Goal: Navigation & Orientation: Locate item on page

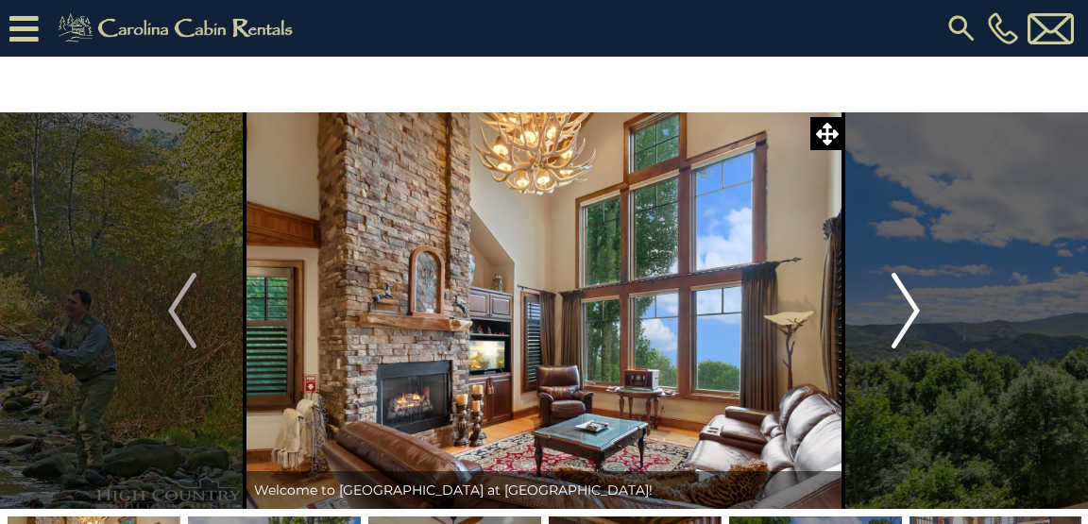
click at [906, 326] on img "Next" at bounding box center [905, 311] width 28 height 76
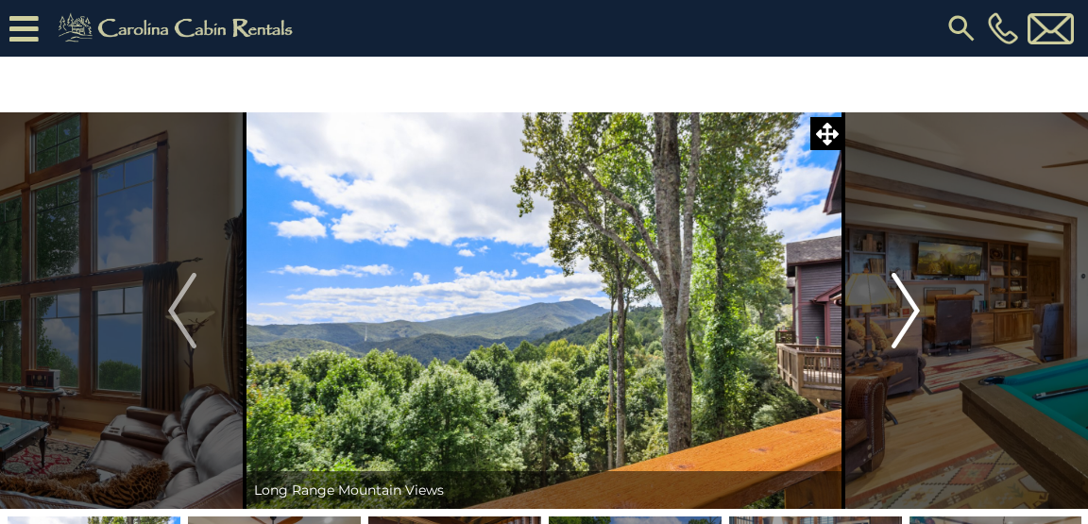
click at [906, 325] on img "Next" at bounding box center [905, 311] width 28 height 76
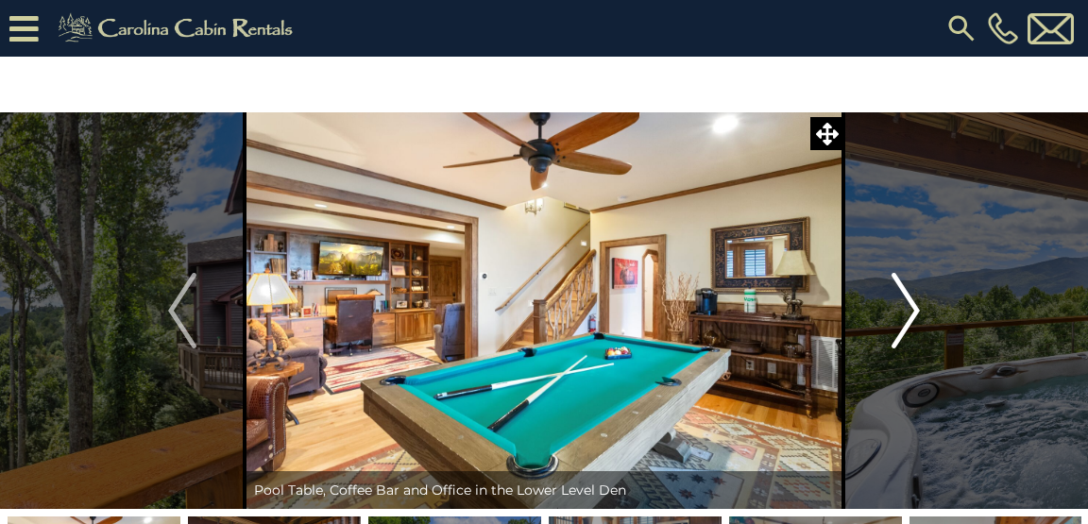
click at [906, 325] on img "Next" at bounding box center [905, 311] width 28 height 76
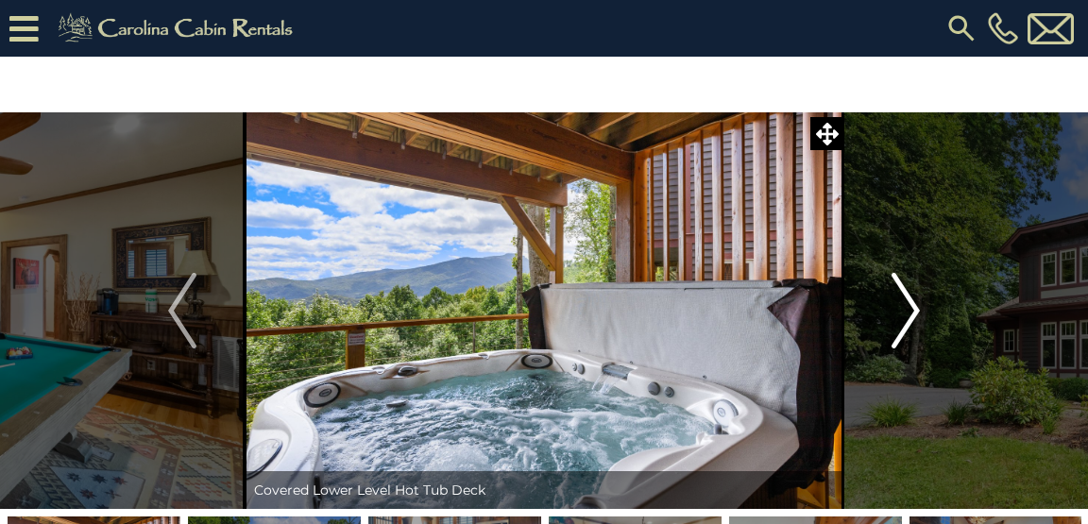
click at [906, 325] on img "Next" at bounding box center [905, 311] width 28 height 76
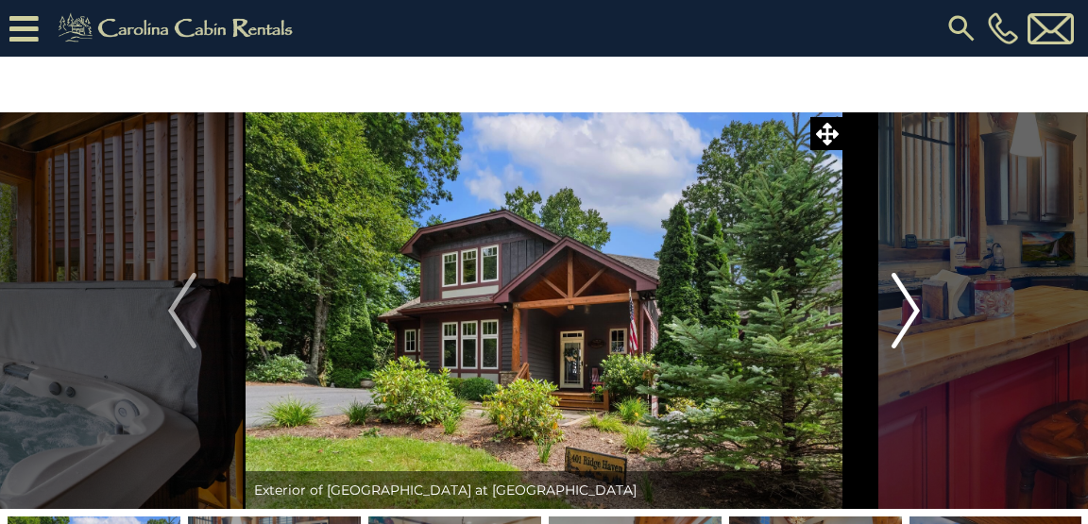
click at [906, 325] on img "Next" at bounding box center [905, 311] width 28 height 76
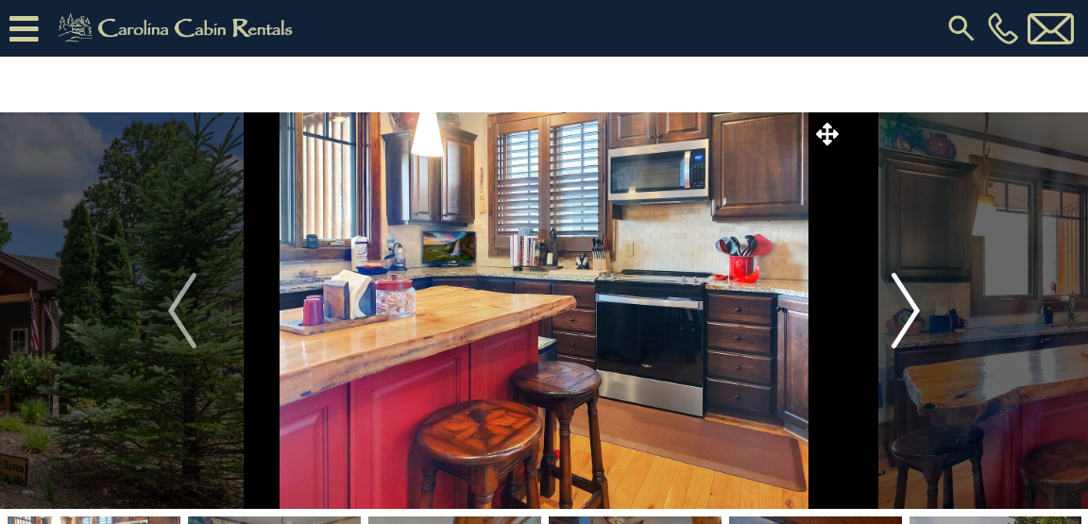
click at [906, 325] on img "Next" at bounding box center [905, 311] width 28 height 76
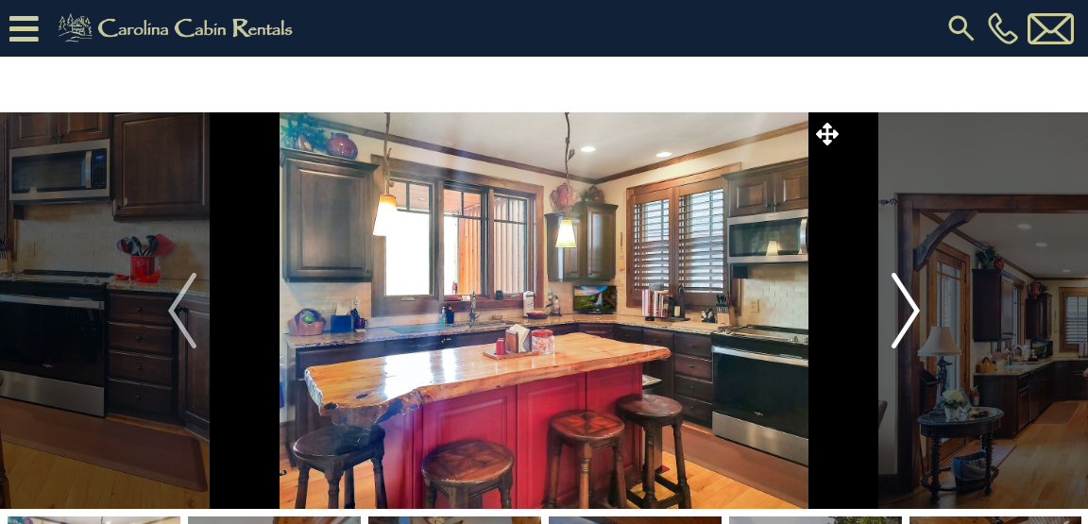
click at [906, 325] on img "Next" at bounding box center [905, 311] width 28 height 76
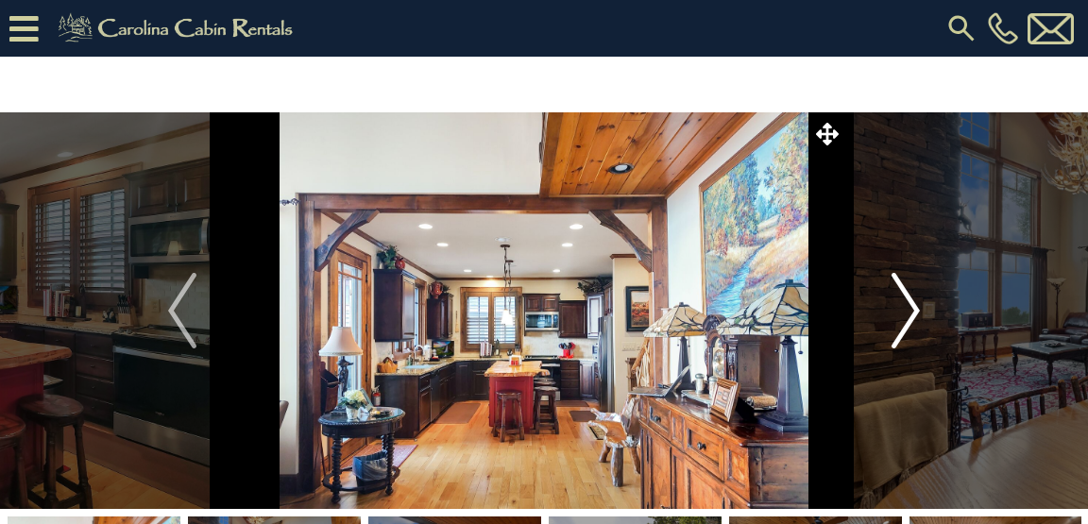
click at [906, 325] on img "Next" at bounding box center [905, 311] width 28 height 76
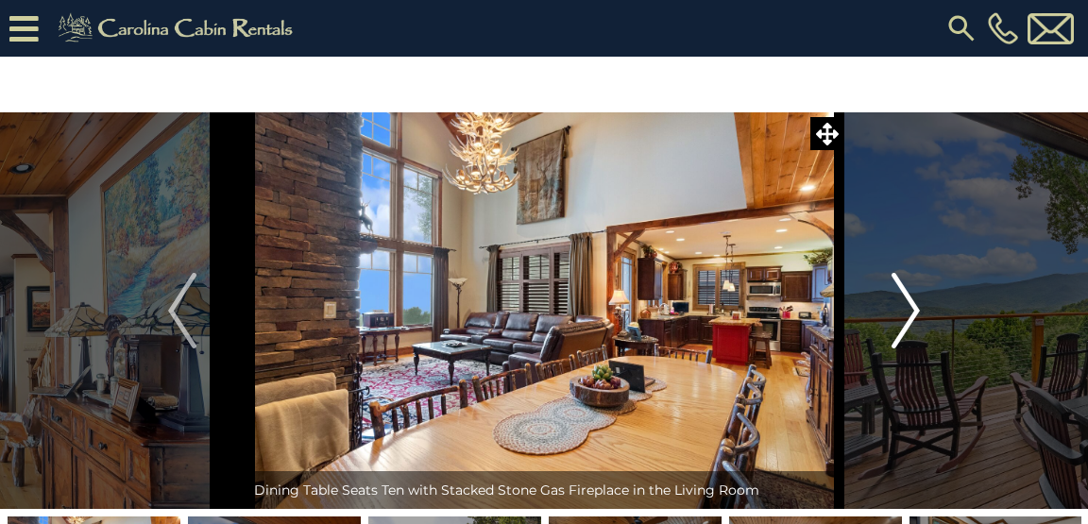
click at [906, 325] on img "Next" at bounding box center [905, 311] width 28 height 76
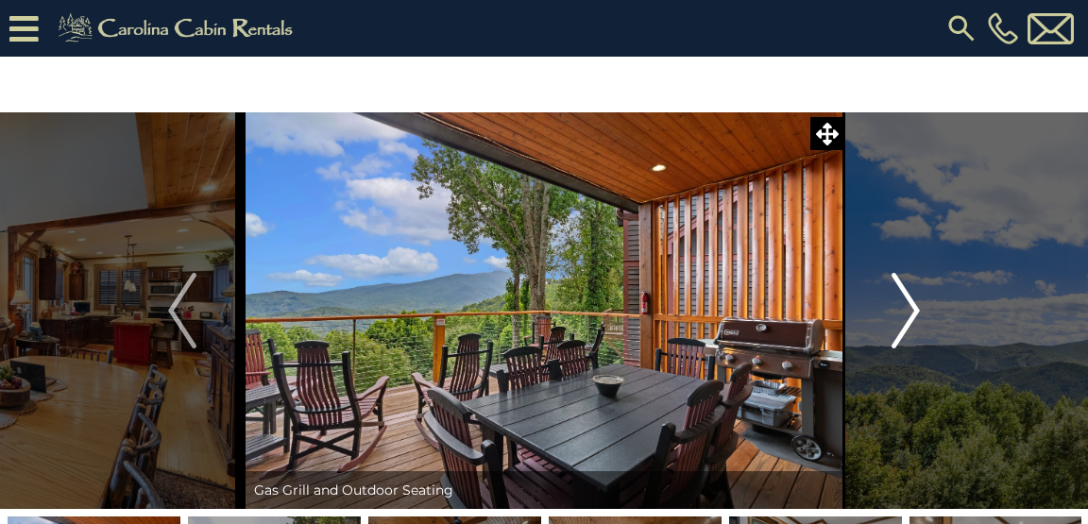
click at [906, 325] on img "Next" at bounding box center [905, 311] width 28 height 76
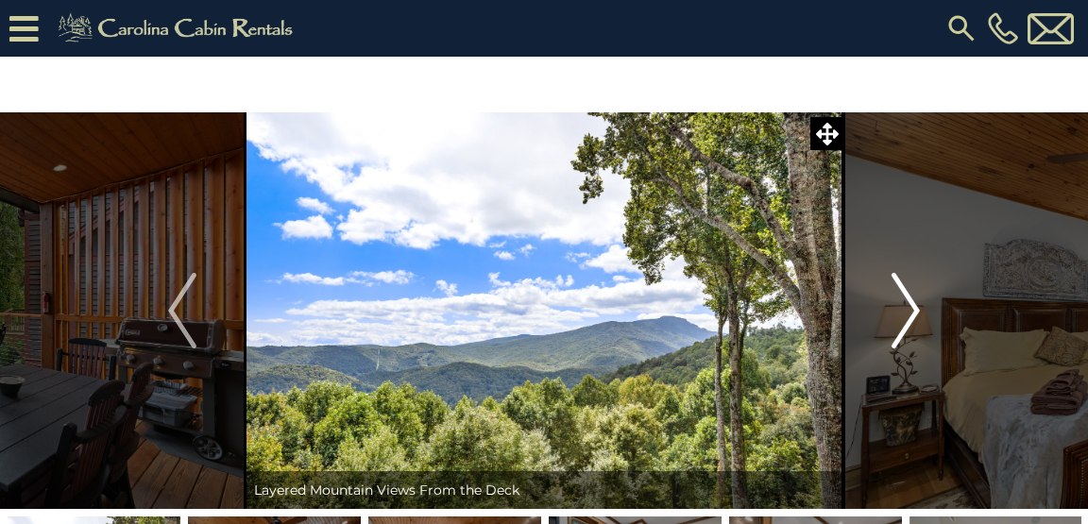
click at [906, 325] on img "Next" at bounding box center [905, 311] width 28 height 76
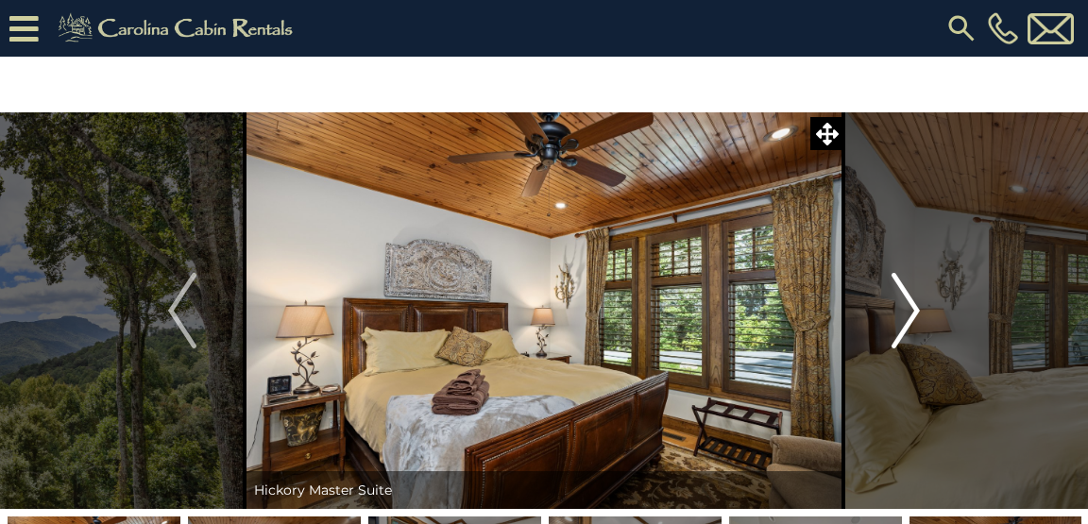
click at [906, 325] on img "Next" at bounding box center [905, 311] width 28 height 76
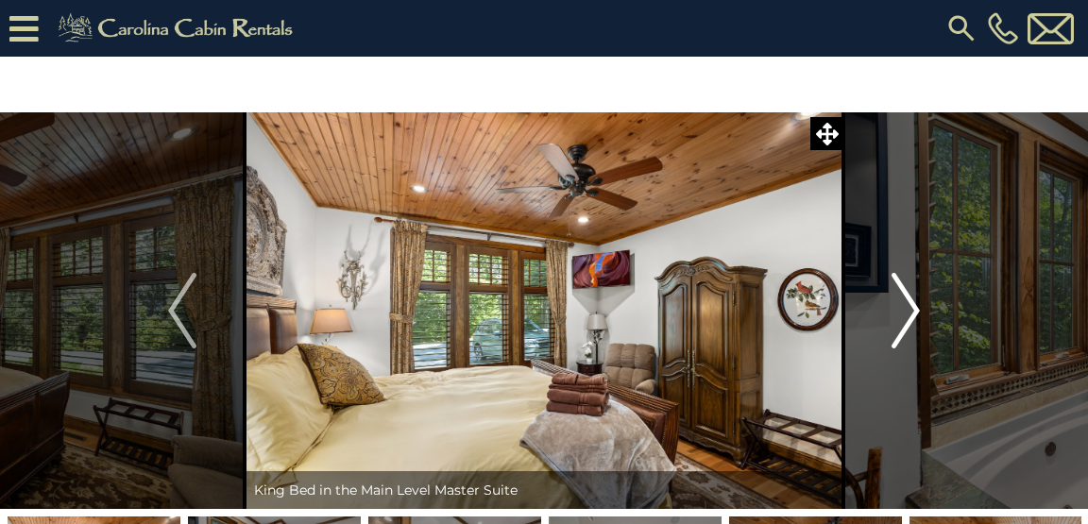
click at [906, 325] on img "Next" at bounding box center [905, 311] width 28 height 76
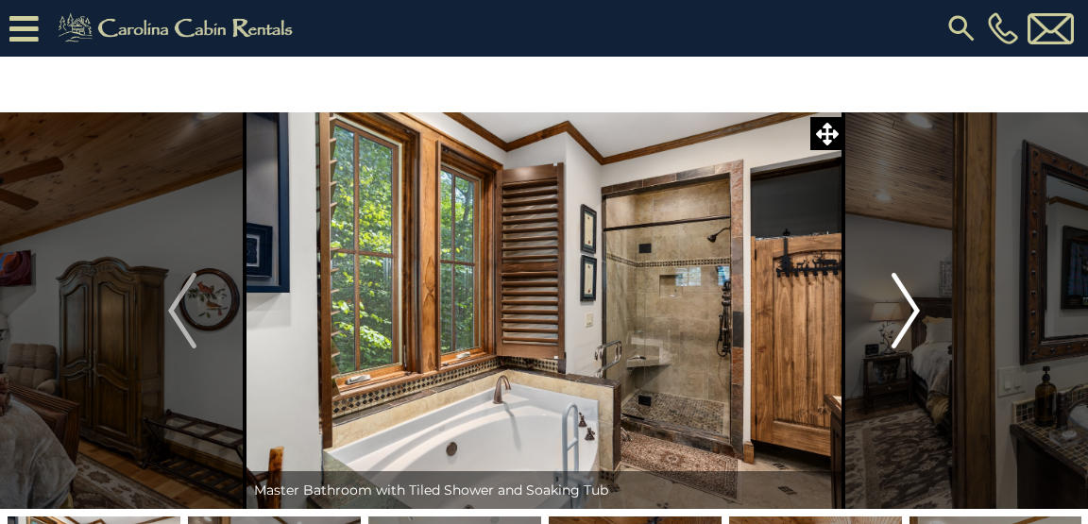
click at [906, 325] on img "Next" at bounding box center [905, 311] width 28 height 76
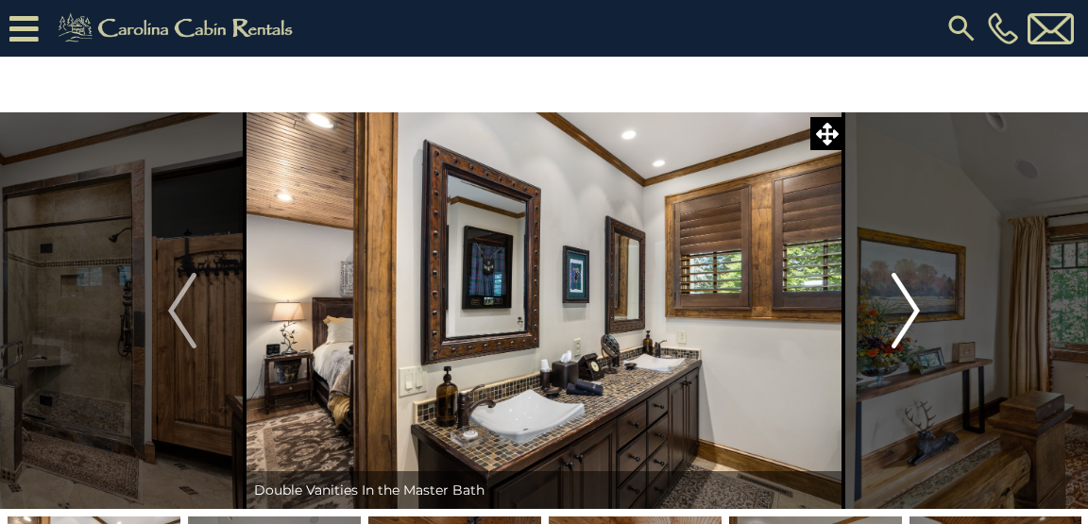
click at [906, 325] on img "Next" at bounding box center [905, 311] width 28 height 76
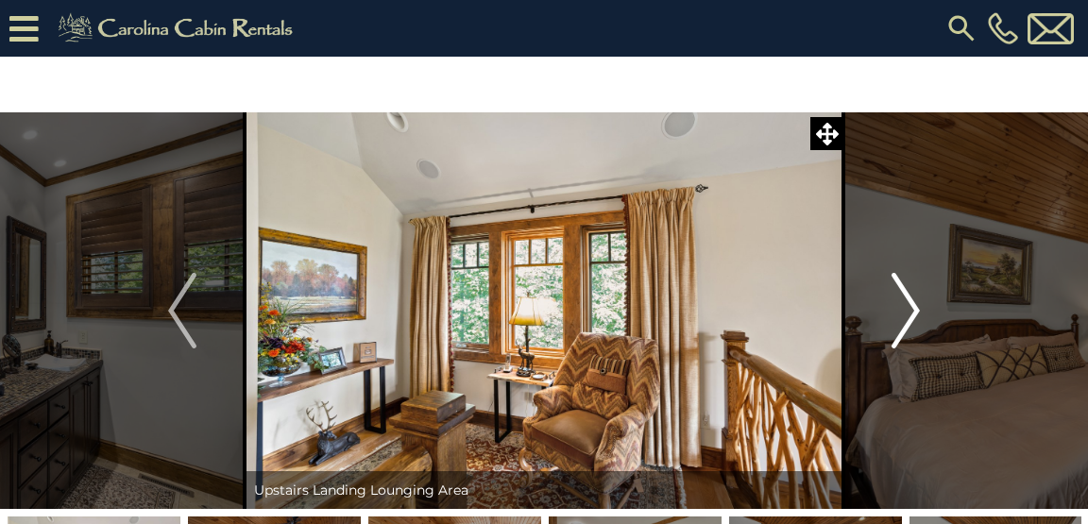
click at [906, 325] on img "Next" at bounding box center [905, 311] width 28 height 76
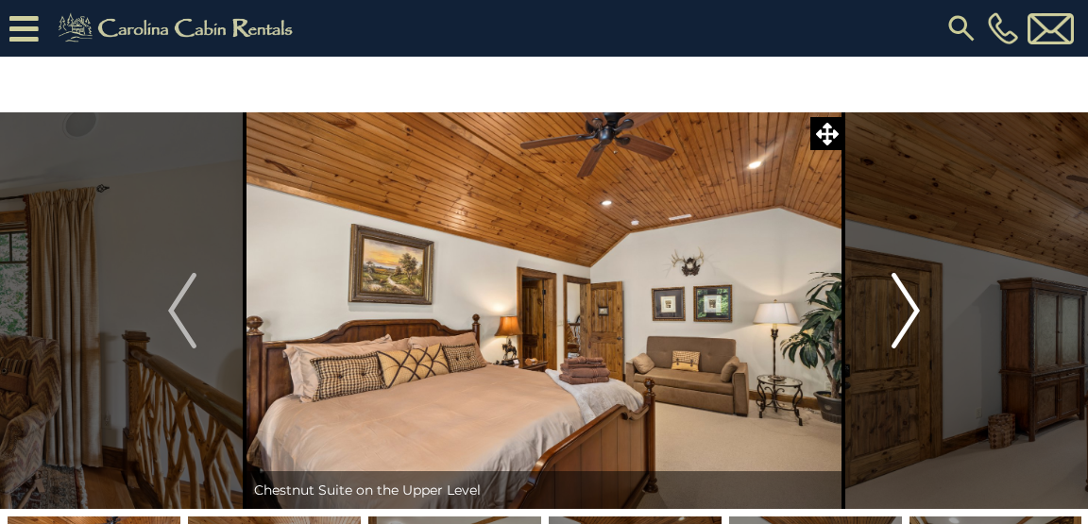
click at [906, 325] on img "Next" at bounding box center [905, 311] width 28 height 76
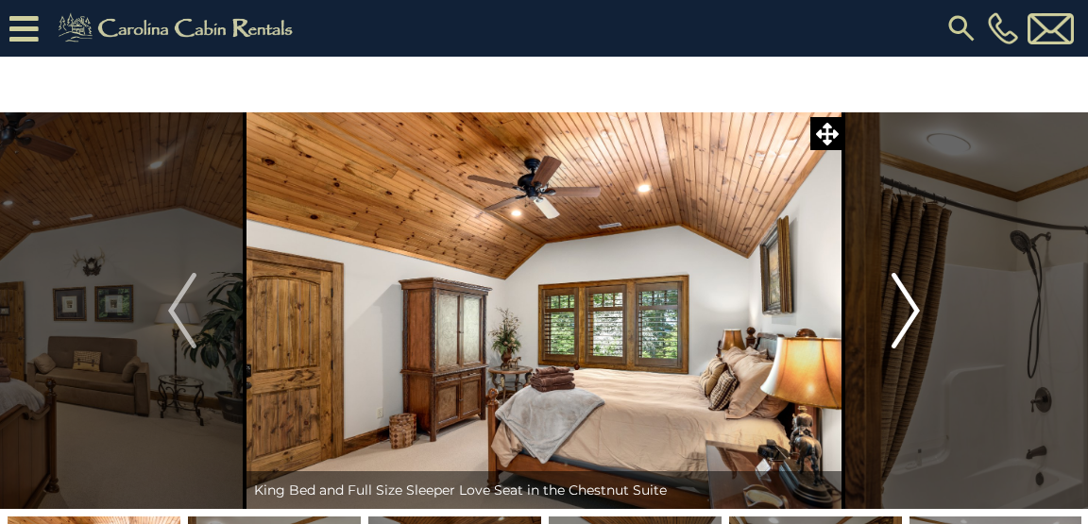
click at [906, 325] on img "Next" at bounding box center [905, 311] width 28 height 76
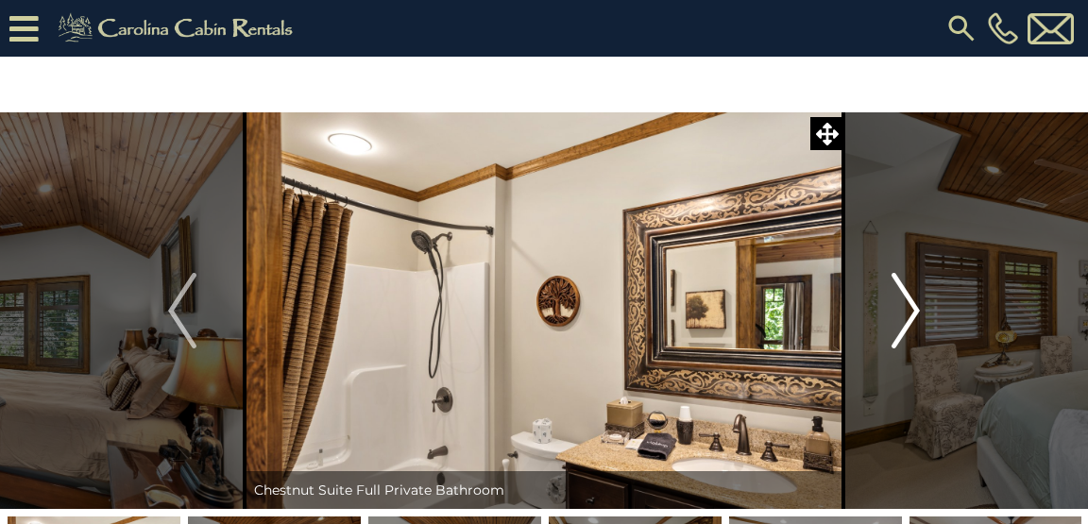
click at [906, 325] on img "Next" at bounding box center [905, 311] width 28 height 76
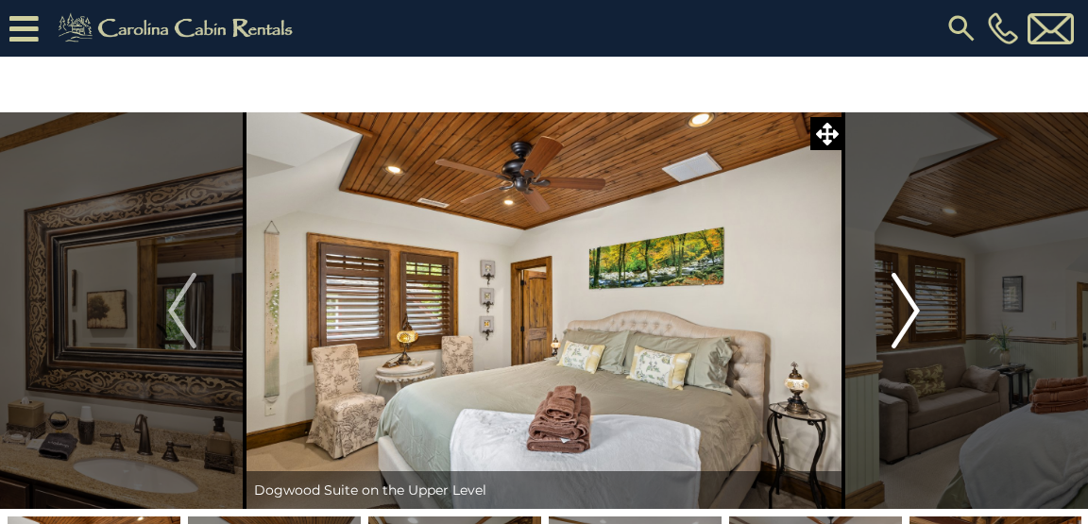
click at [906, 325] on img "Next" at bounding box center [905, 311] width 28 height 76
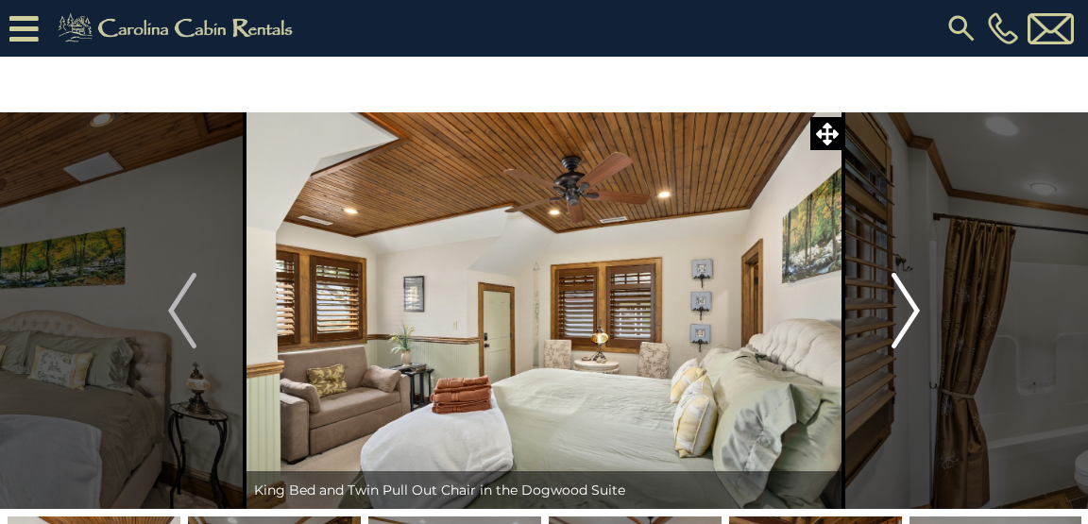
click at [906, 325] on img "Next" at bounding box center [905, 311] width 28 height 76
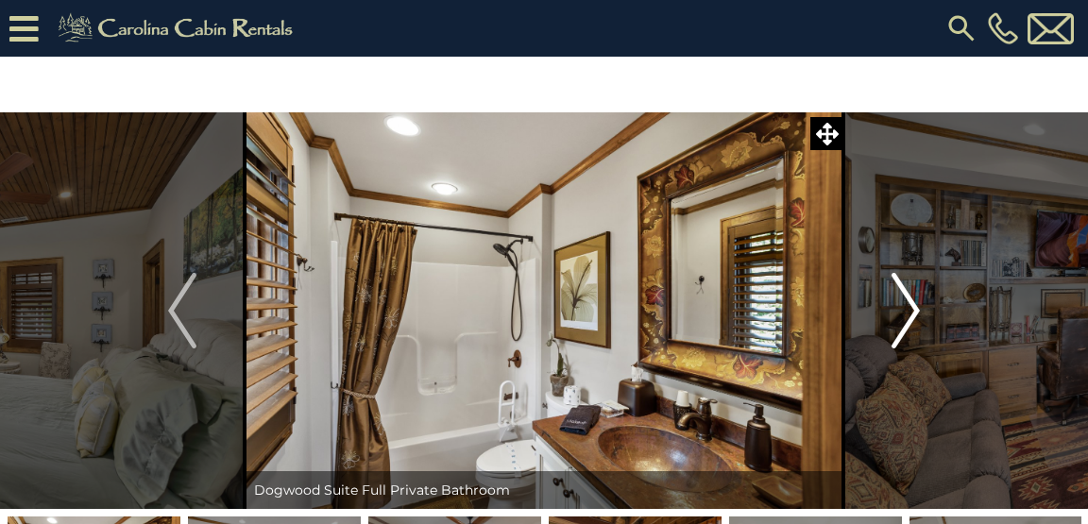
click at [906, 325] on img "Next" at bounding box center [905, 311] width 28 height 76
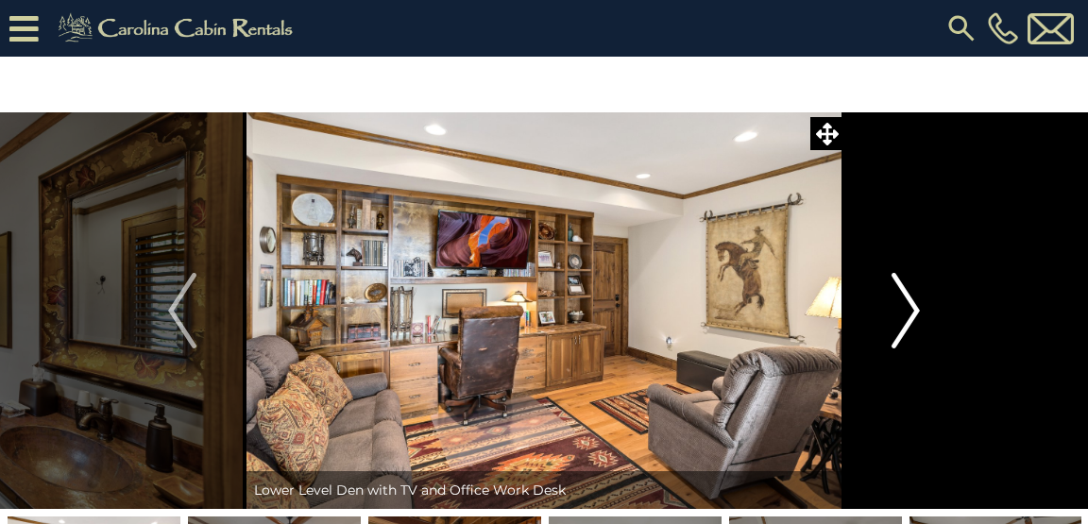
click at [906, 325] on img "Next" at bounding box center [905, 311] width 28 height 76
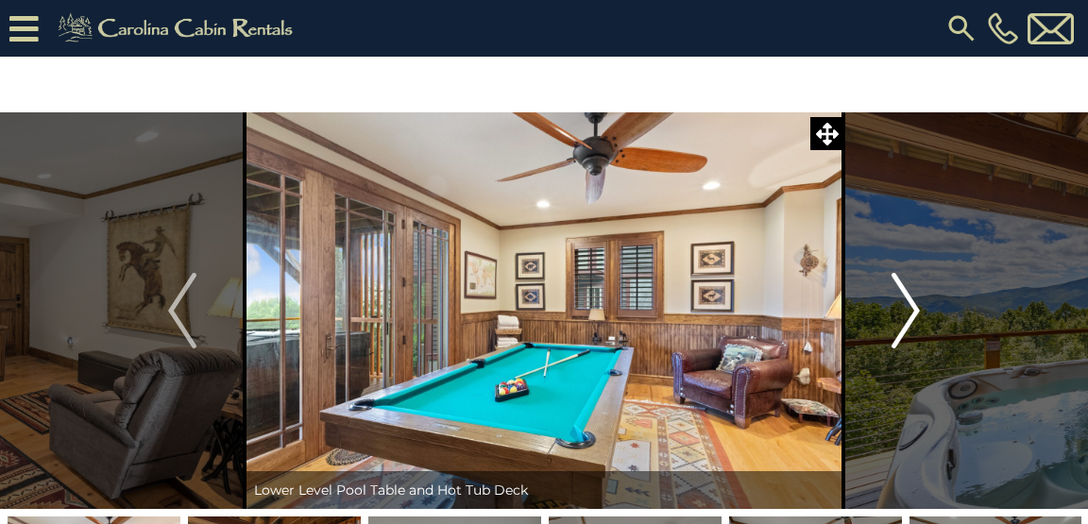
click at [906, 325] on img "Next" at bounding box center [905, 311] width 28 height 76
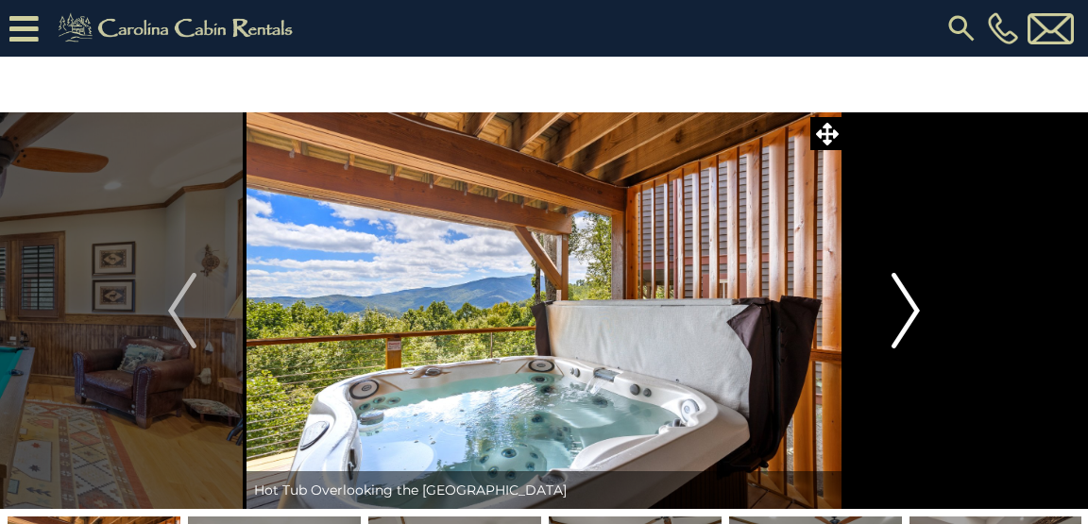
click at [906, 325] on img "Next" at bounding box center [905, 311] width 28 height 76
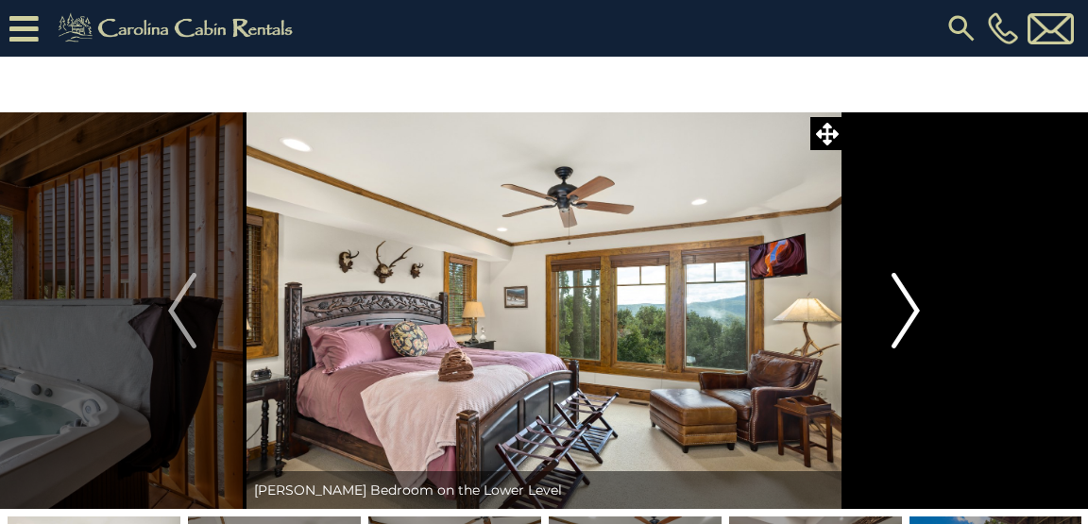
click at [906, 325] on img "Next" at bounding box center [905, 311] width 28 height 76
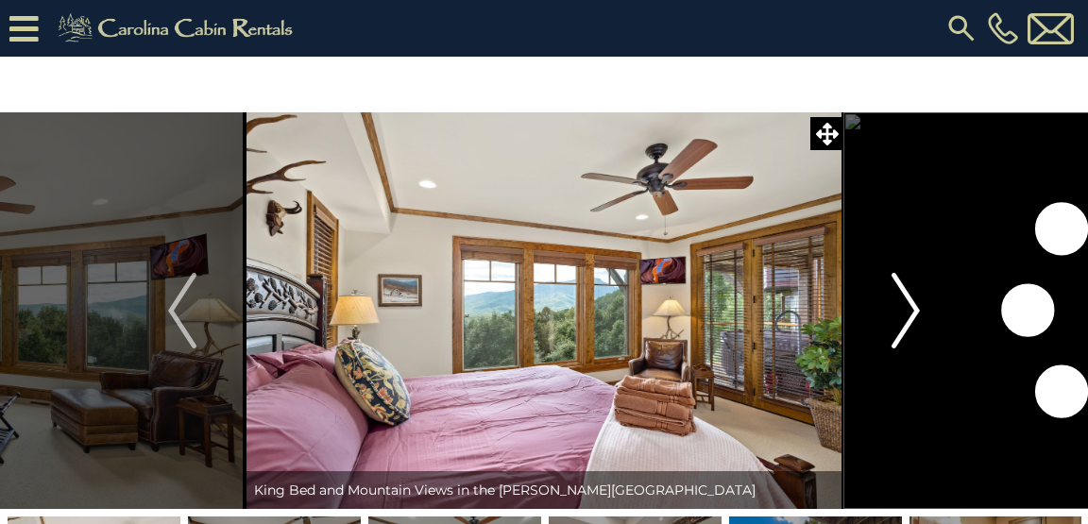
click at [906, 325] on img "Next" at bounding box center [905, 311] width 28 height 76
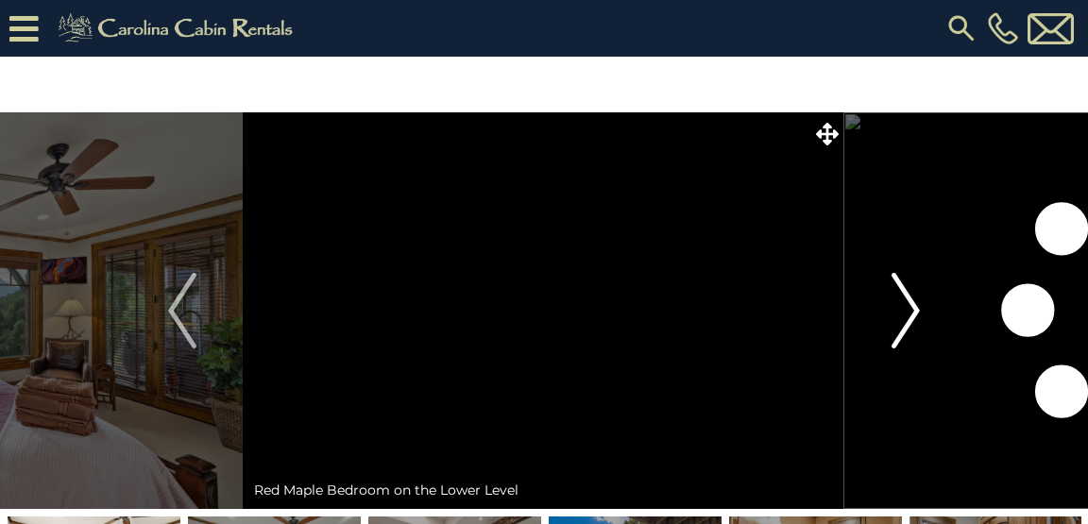
click at [906, 325] on img "Next" at bounding box center [905, 311] width 28 height 76
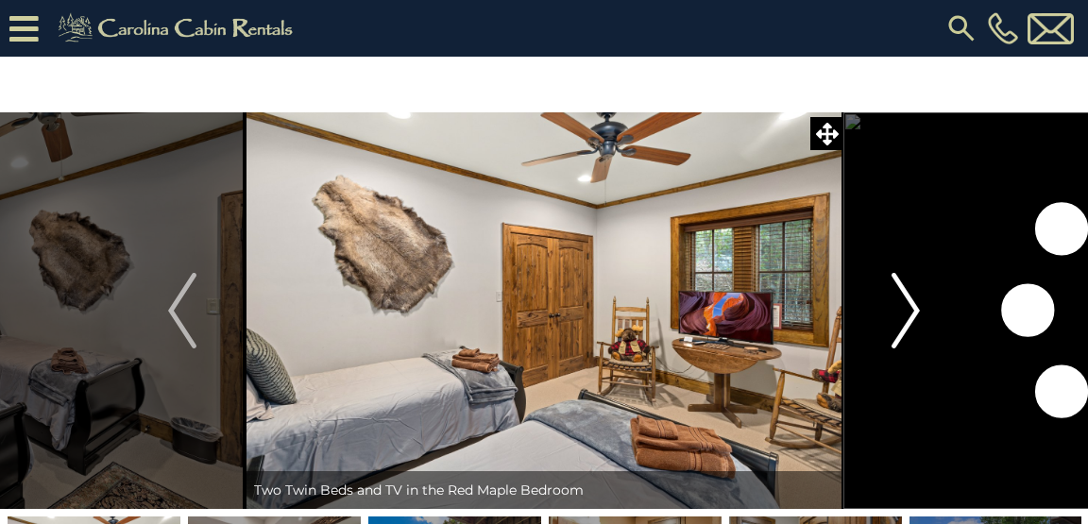
click at [906, 325] on img "Next" at bounding box center [905, 311] width 28 height 76
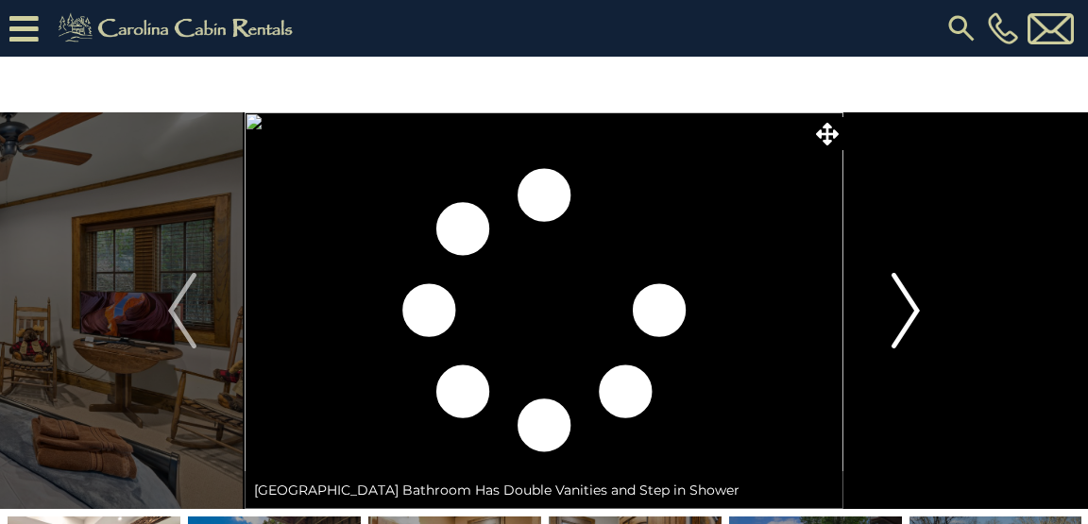
click at [906, 325] on img "Next" at bounding box center [905, 311] width 28 height 76
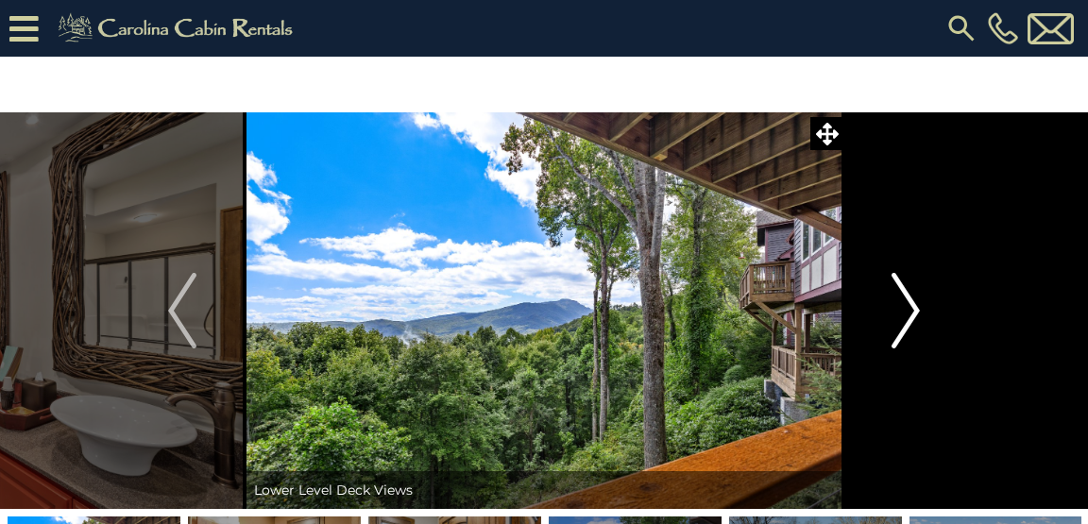
click at [906, 325] on img "Next" at bounding box center [905, 311] width 28 height 76
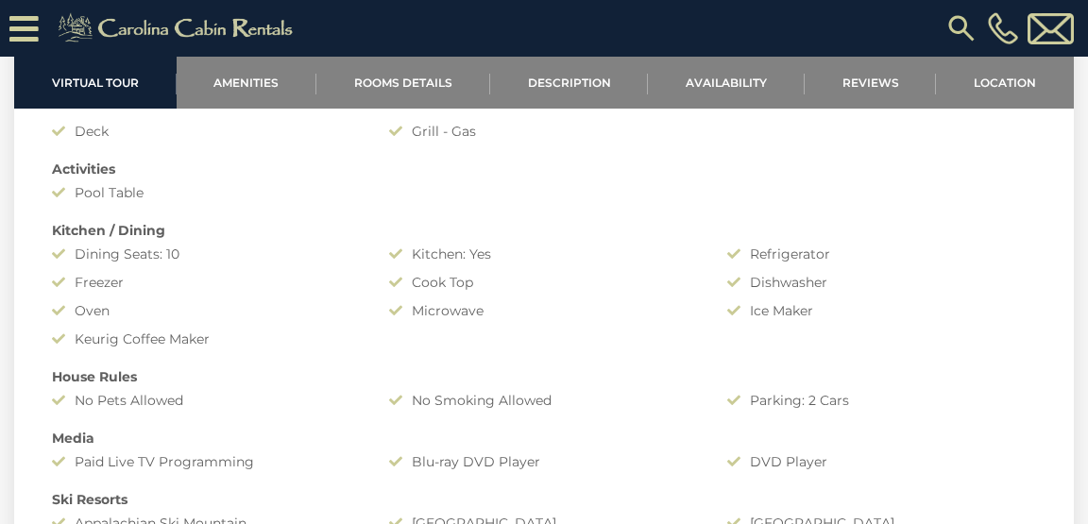
scroll to position [1505, 0]
click at [980, 82] on link "Location" at bounding box center [1005, 83] width 138 height 52
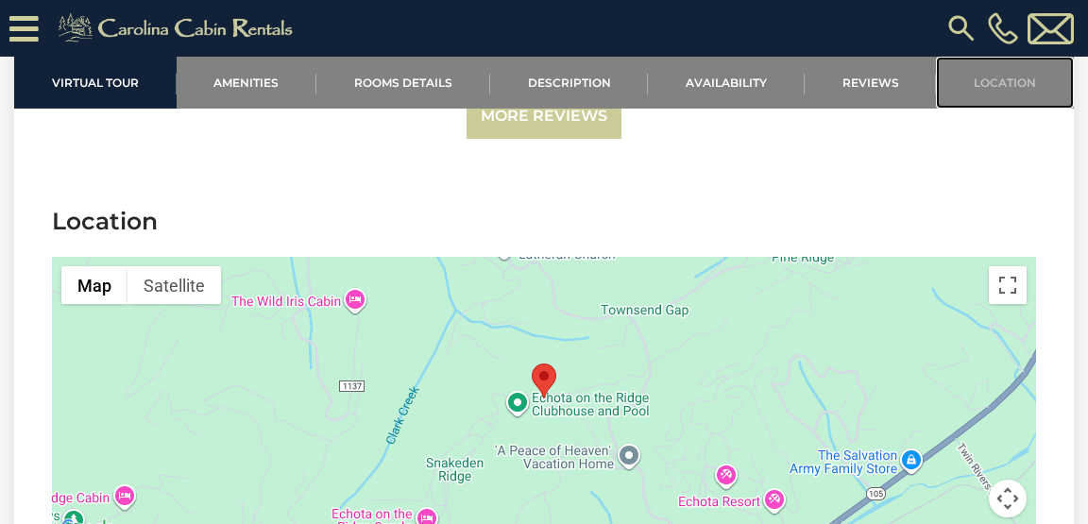
scroll to position [4727, 0]
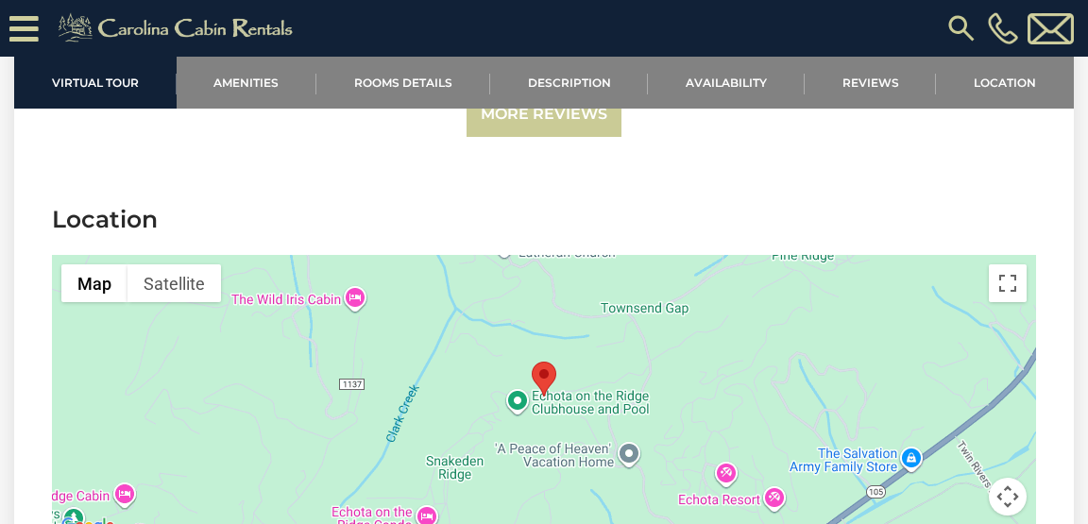
click at [743, 295] on div at bounding box center [544, 396] width 984 height 283
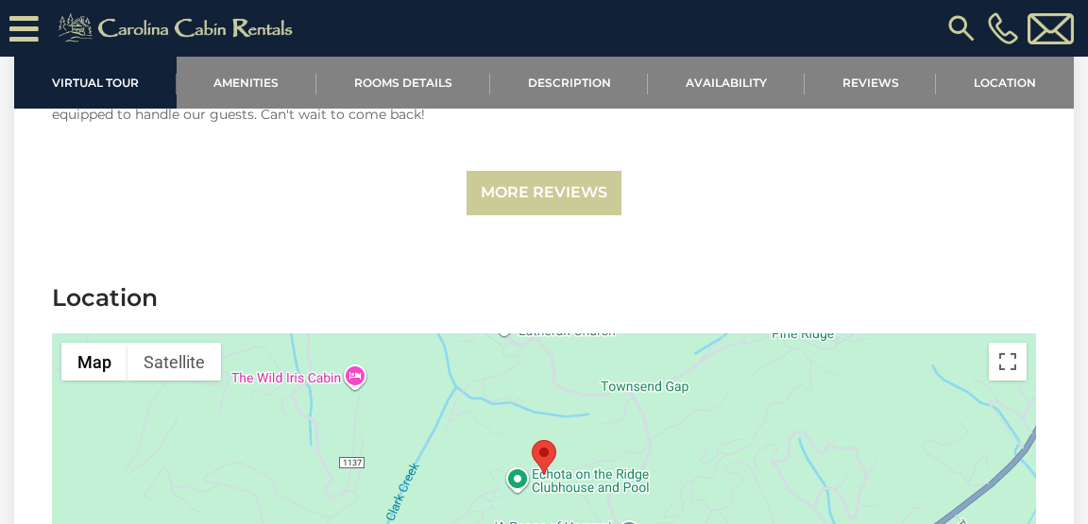
scroll to position [4647, 0]
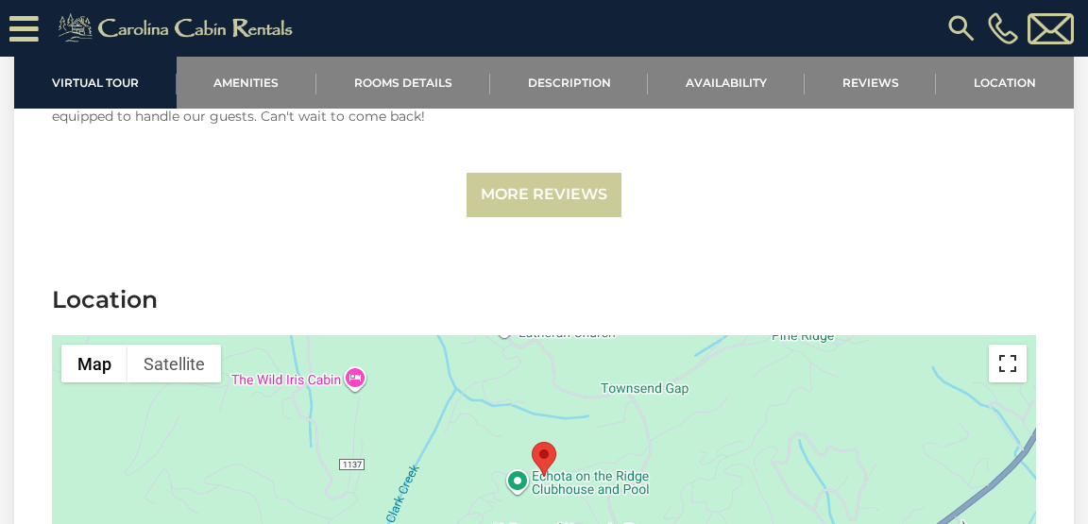
click at [1002, 345] on button "Toggle fullscreen view" at bounding box center [1007, 364] width 38 height 38
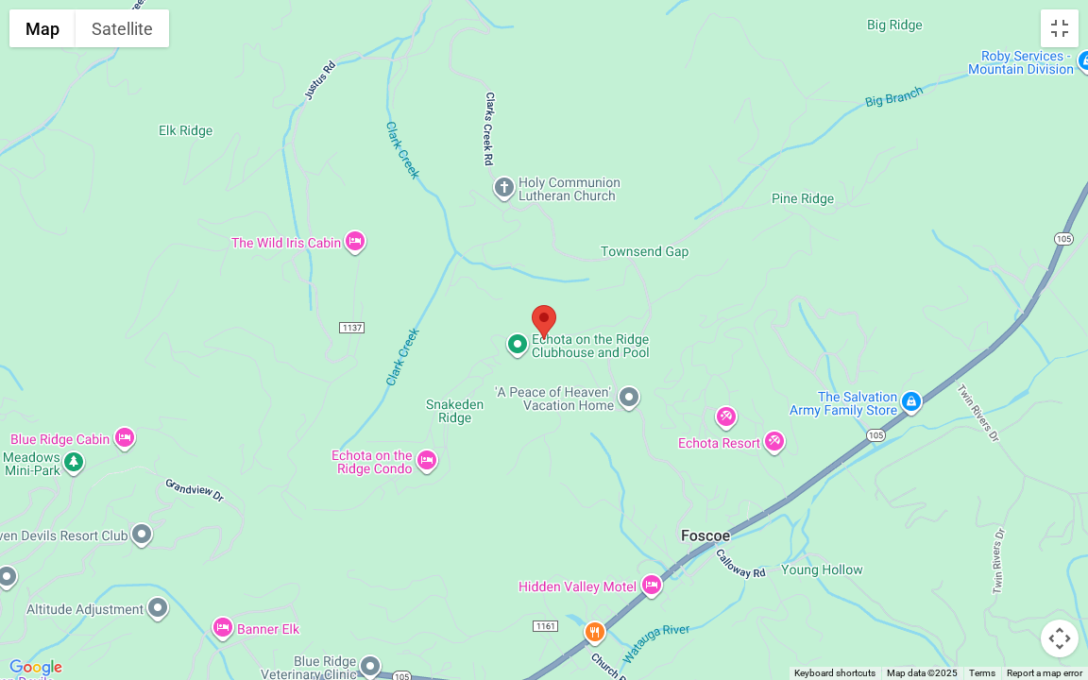
click at [1002, 390] on div at bounding box center [544, 340] width 1088 height 680
click at [1062, 523] on button "Map camera controls" at bounding box center [1059, 638] width 38 height 38
click at [1008, 523] on button "Zoom out" at bounding box center [1012, 638] width 38 height 38
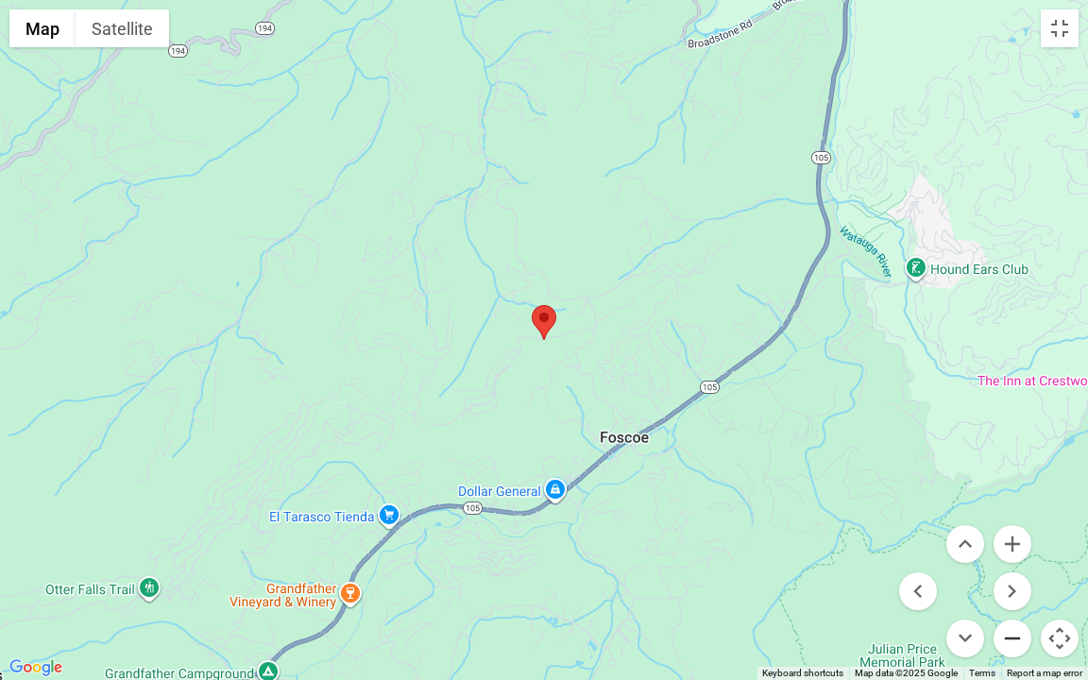
click at [1008, 523] on button "Zoom out" at bounding box center [1012, 638] width 38 height 38
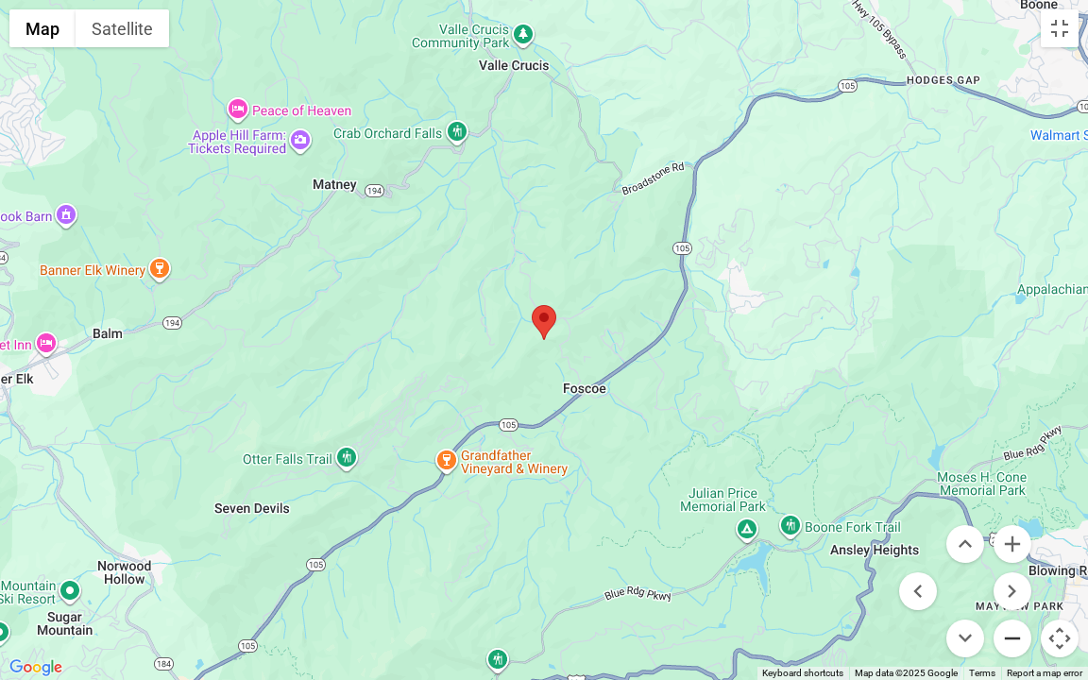
click at [1008, 523] on button "Zoom out" at bounding box center [1012, 638] width 38 height 38
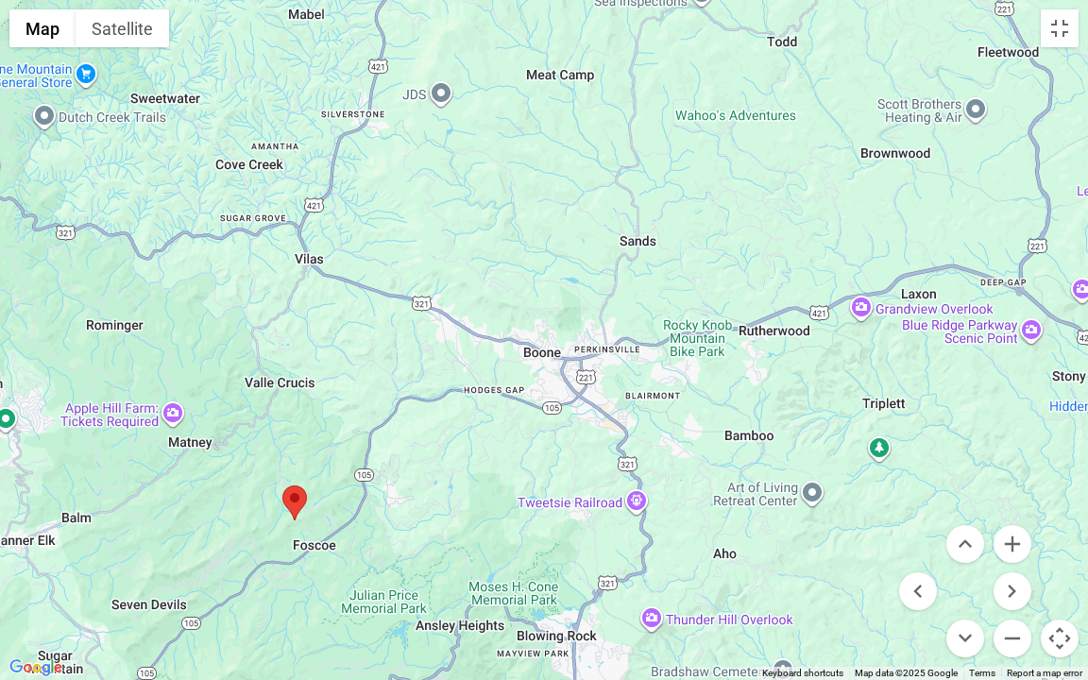
drag, startPoint x: 888, startPoint y: 212, endPoint x: 628, endPoint y: 395, distance: 317.9
click at [628, 395] on div at bounding box center [544, 340] width 1088 height 680
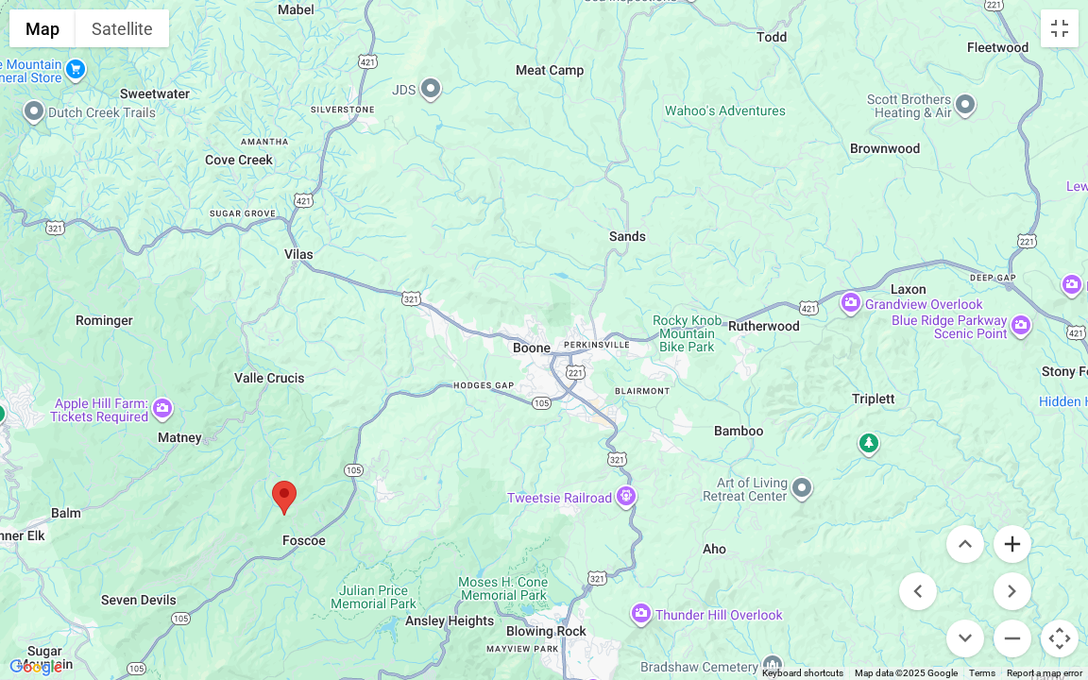
click at [1007, 523] on button "Zoom in" at bounding box center [1012, 544] width 38 height 38
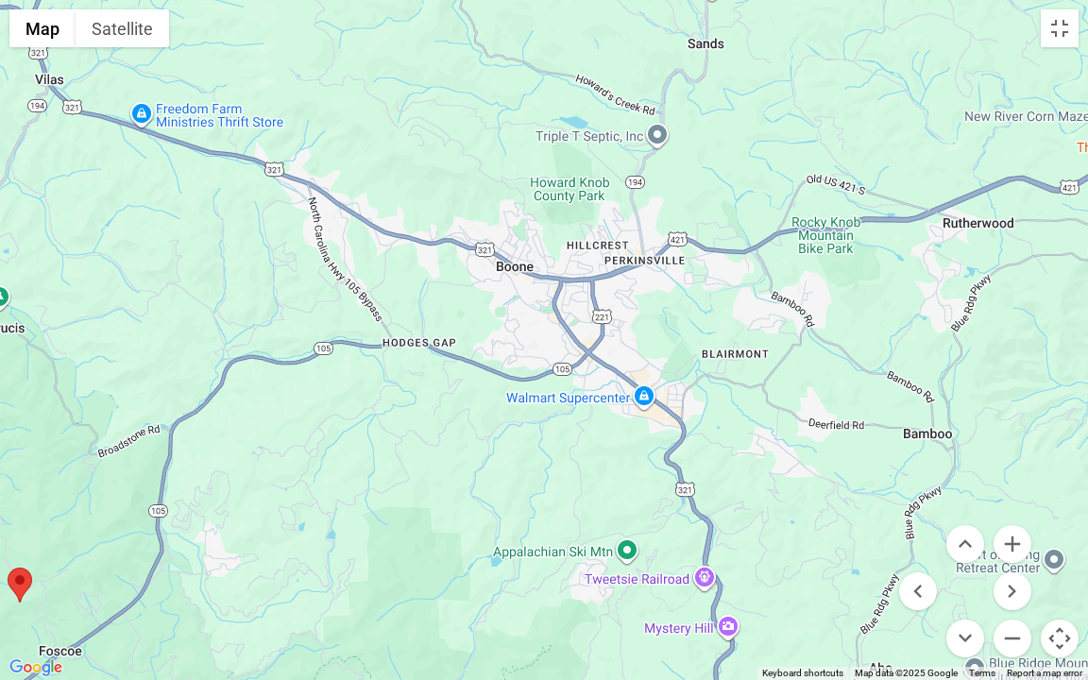
drag, startPoint x: 828, startPoint y: 528, endPoint x: 823, endPoint y: 437, distance: 90.8
click at [823, 437] on div at bounding box center [544, 340] width 1088 height 680
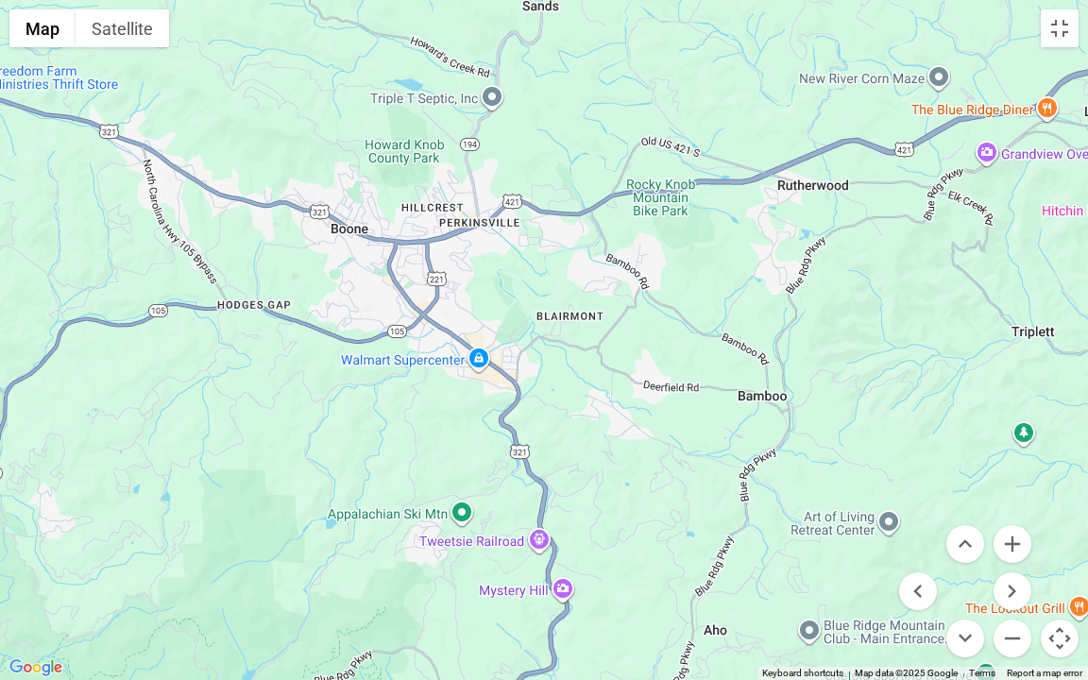
drag, startPoint x: 758, startPoint y: 532, endPoint x: 593, endPoint y: 492, distance: 170.1
click at [593, 492] on div at bounding box center [544, 340] width 1088 height 680
click at [1065, 31] on button "Toggle fullscreen view" at bounding box center [1059, 28] width 38 height 38
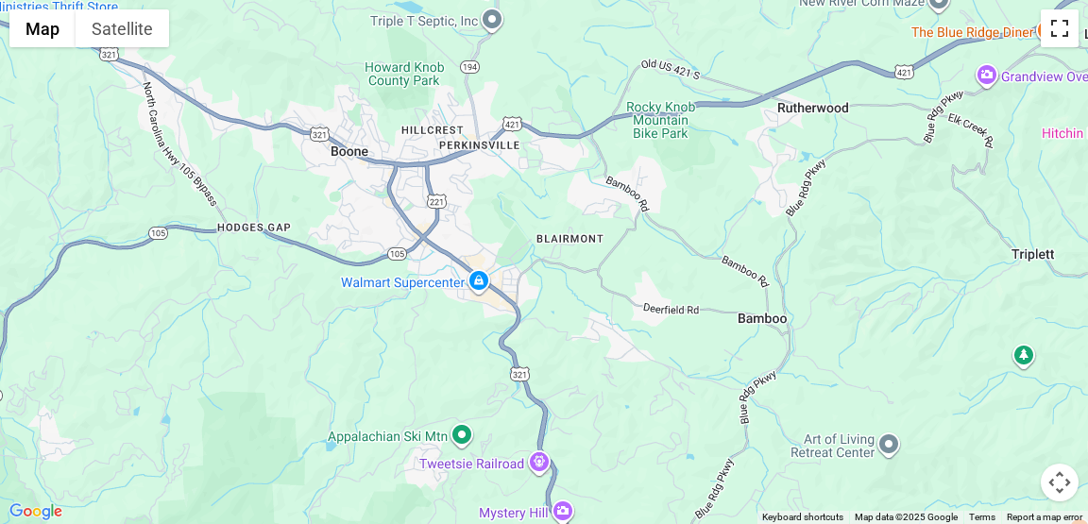
scroll to position [5834, 0]
